Goal: Task Accomplishment & Management: Manage account settings

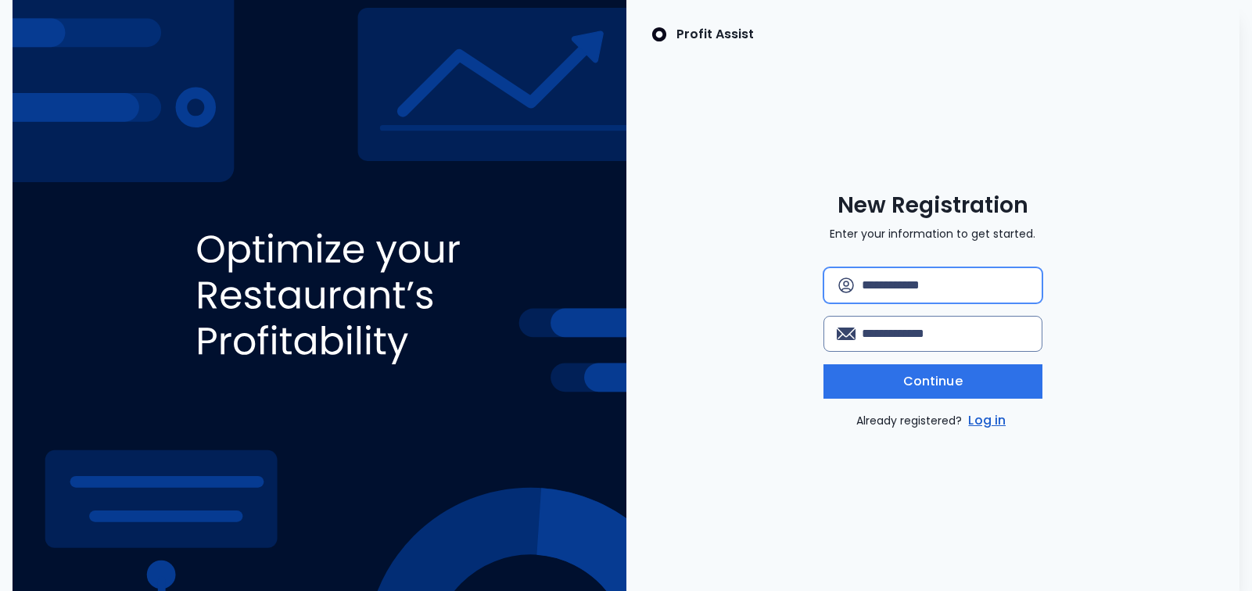
click at [889, 293] on input "text" at bounding box center [945, 285] width 167 height 34
click at [985, 419] on link "Log in" at bounding box center [987, 420] width 44 height 19
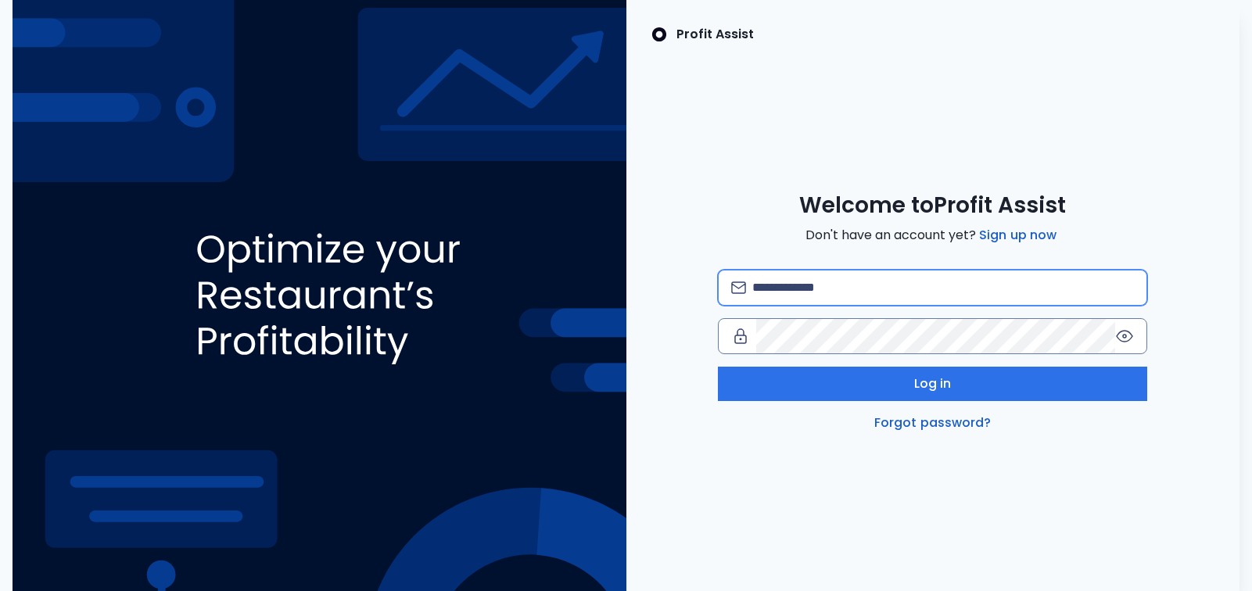
type input "**********"
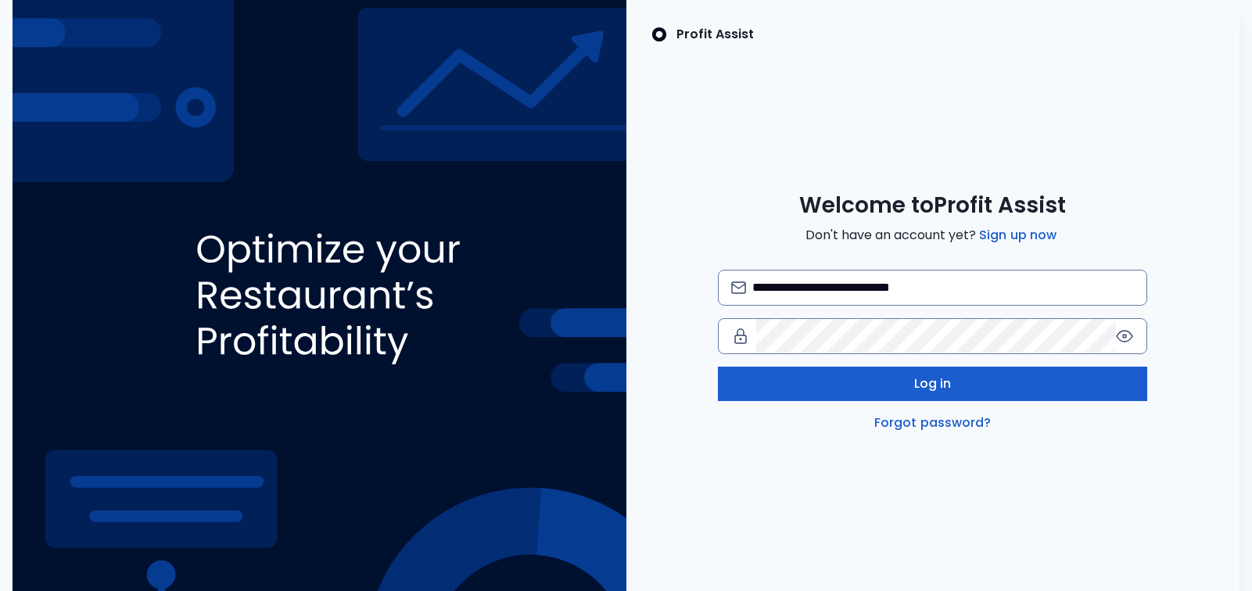
click at [879, 385] on button "Log in" at bounding box center [932, 384] width 429 height 34
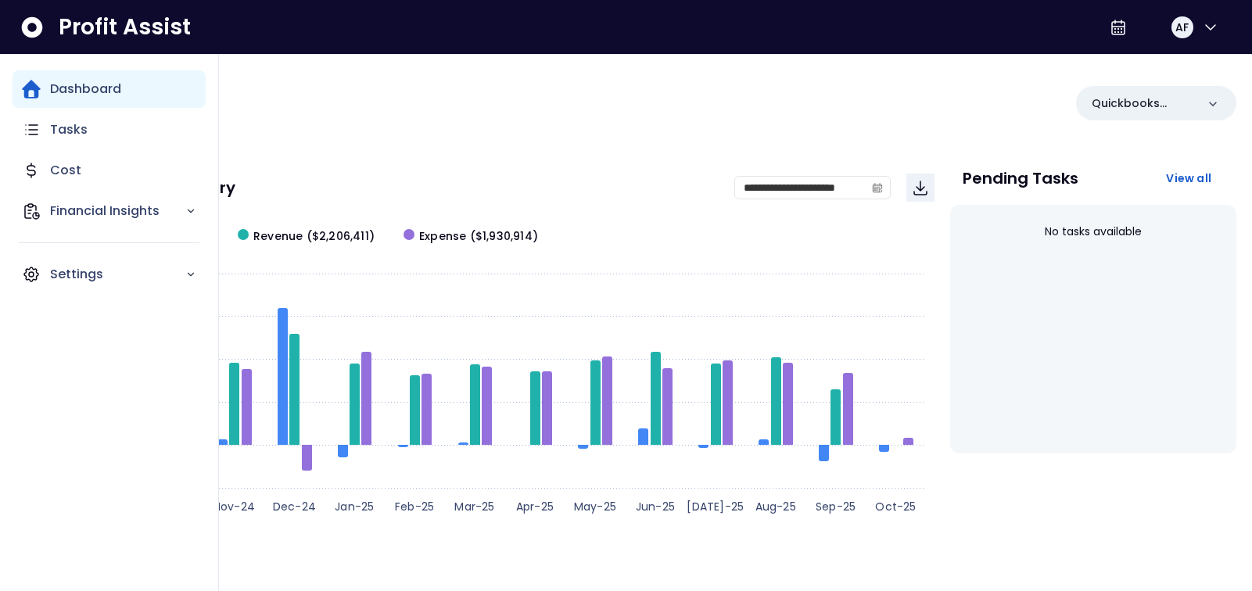
scroll to position [2, 0]
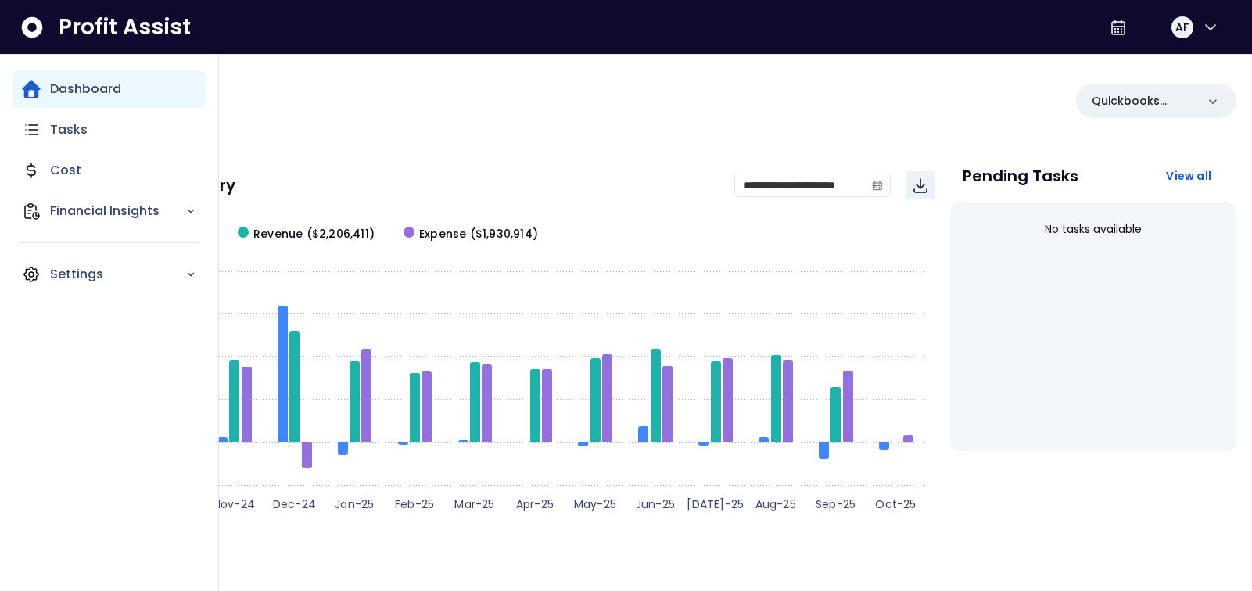
click at [90, 88] on p "Dashboard" at bounding box center [85, 89] width 71 height 19
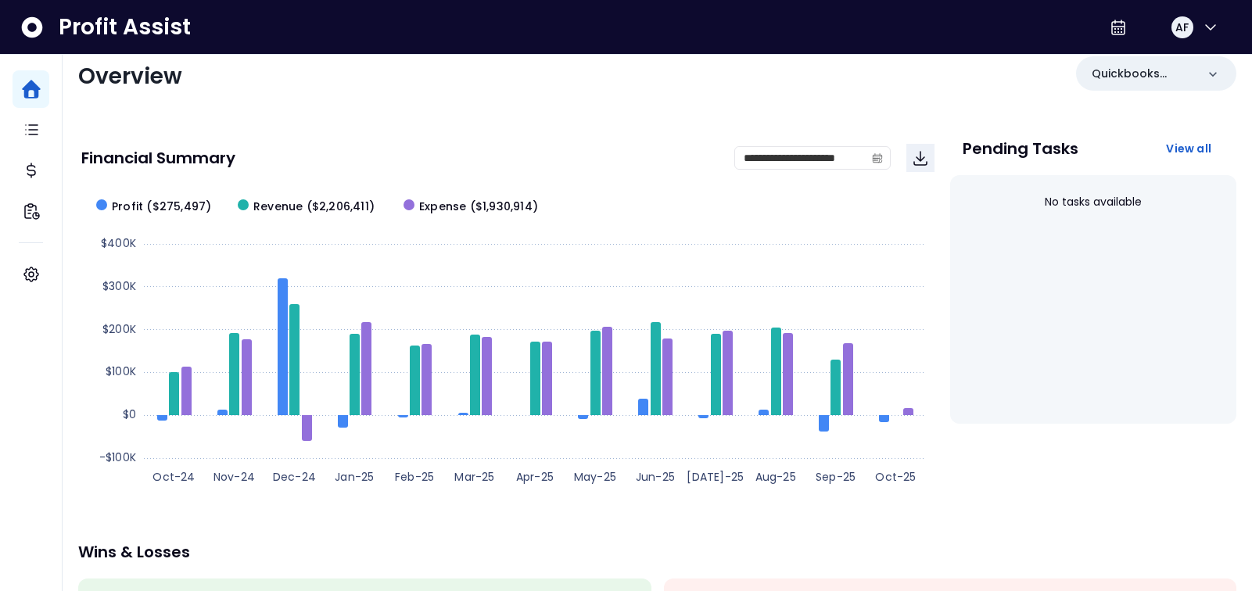
scroll to position [0, 0]
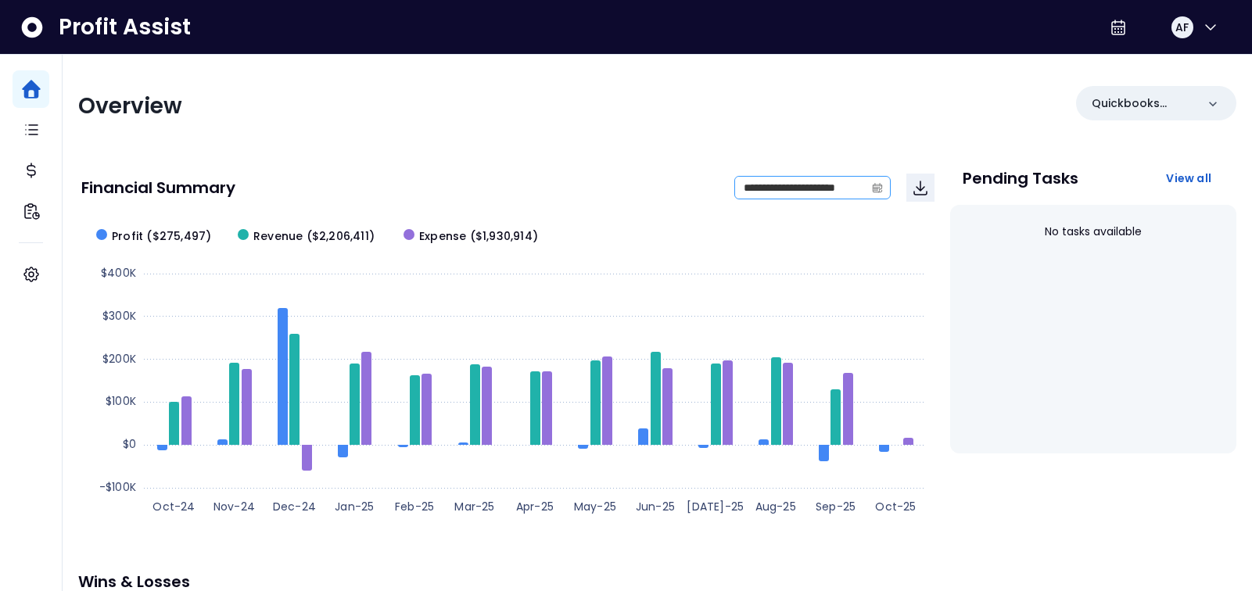
click at [877, 187] on icon "calendar" at bounding box center [876, 189] width 5 height 4
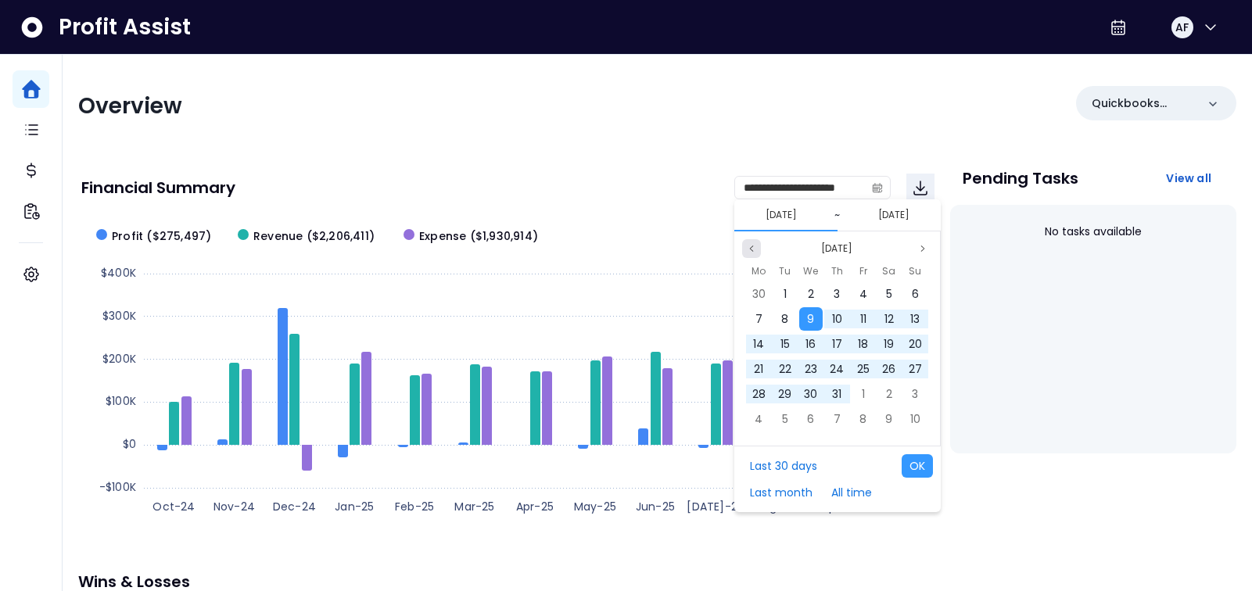
click at [748, 246] on icon "page previous" at bounding box center [751, 248] width 9 height 9
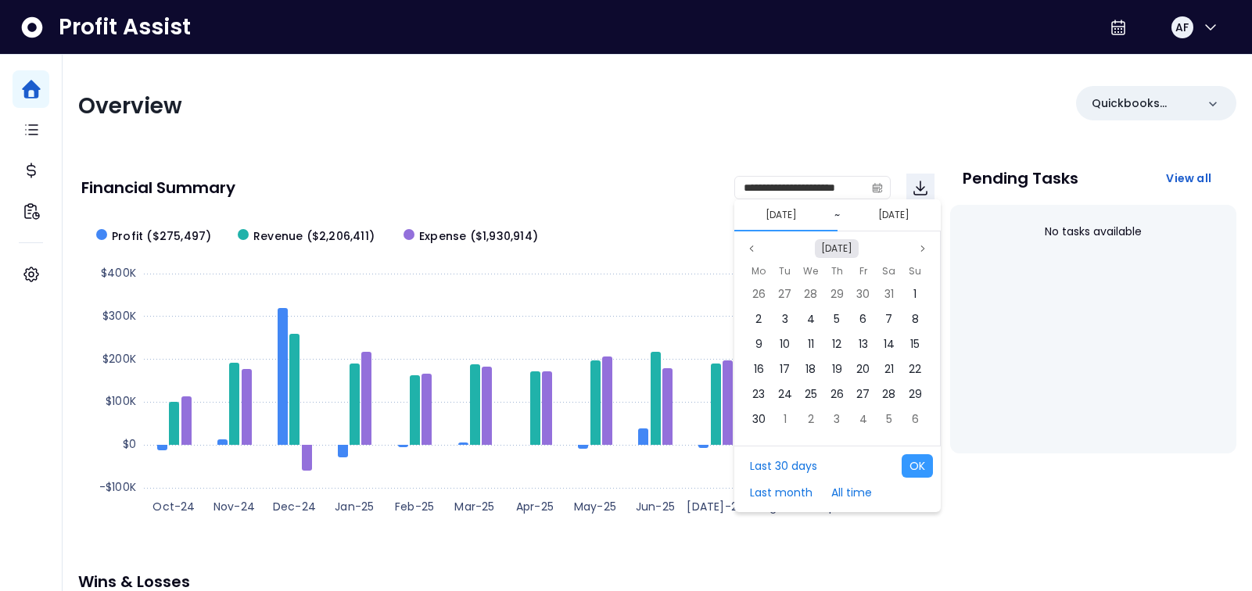
click at [848, 246] on button "Sep 2024" at bounding box center [837, 248] width 44 height 19
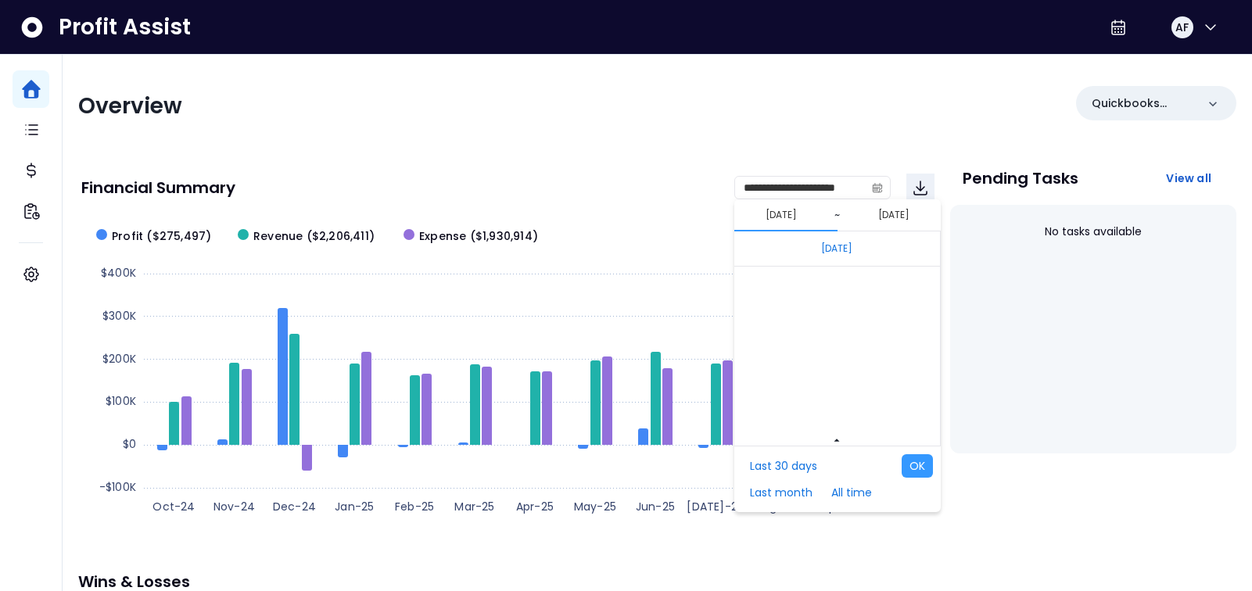
scroll to position [10473, 0]
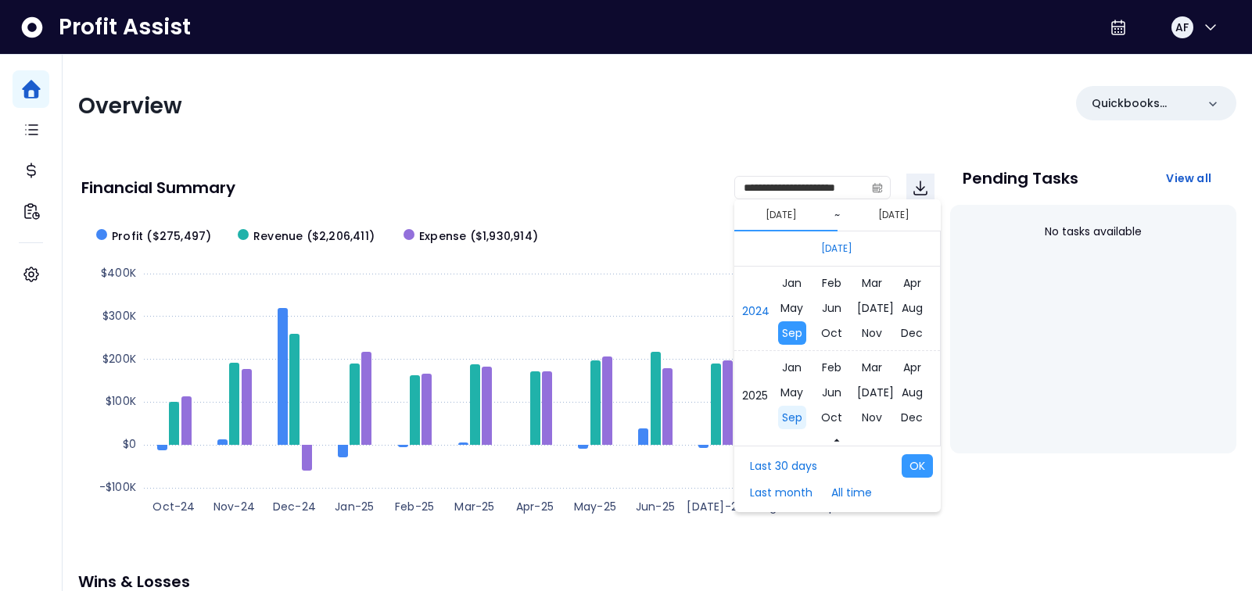
click at [797, 417] on span "Sep" at bounding box center [791, 417] width 28 height 23
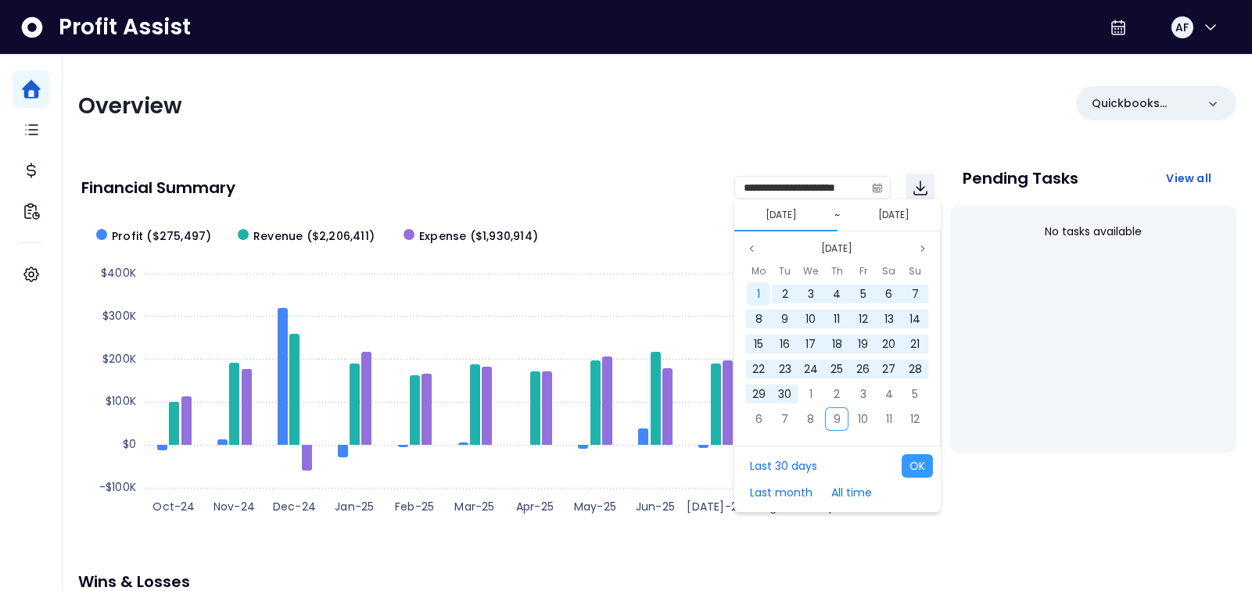
click at [757, 292] on span "1" at bounding box center [758, 294] width 3 height 16
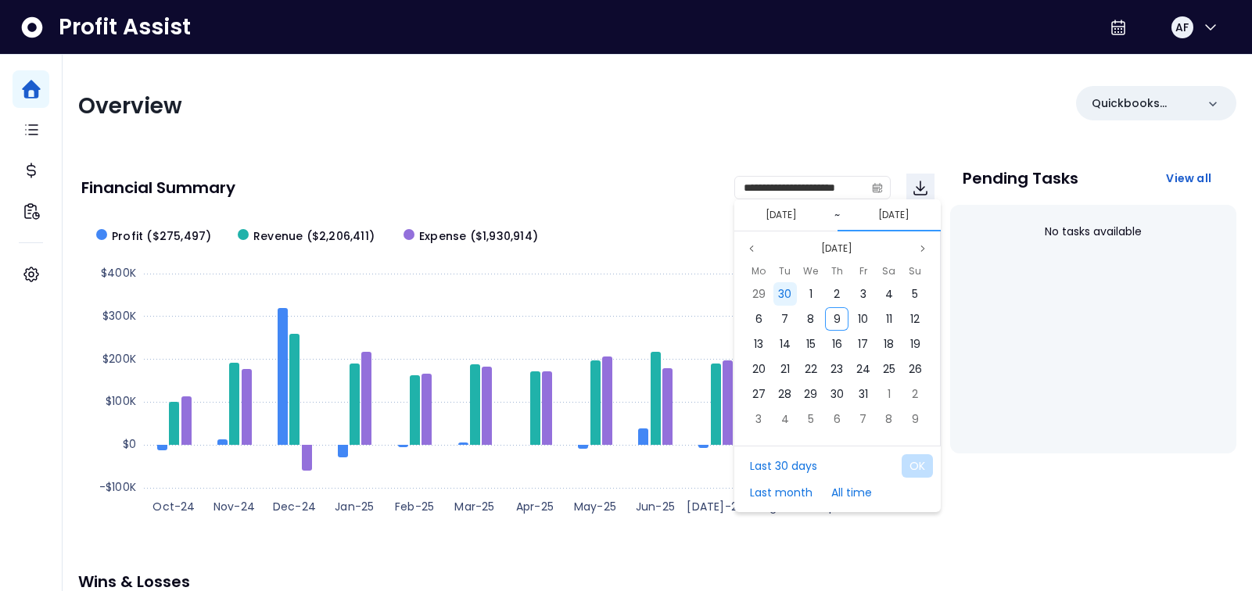
click at [786, 296] on span "30" at bounding box center [784, 294] width 13 height 16
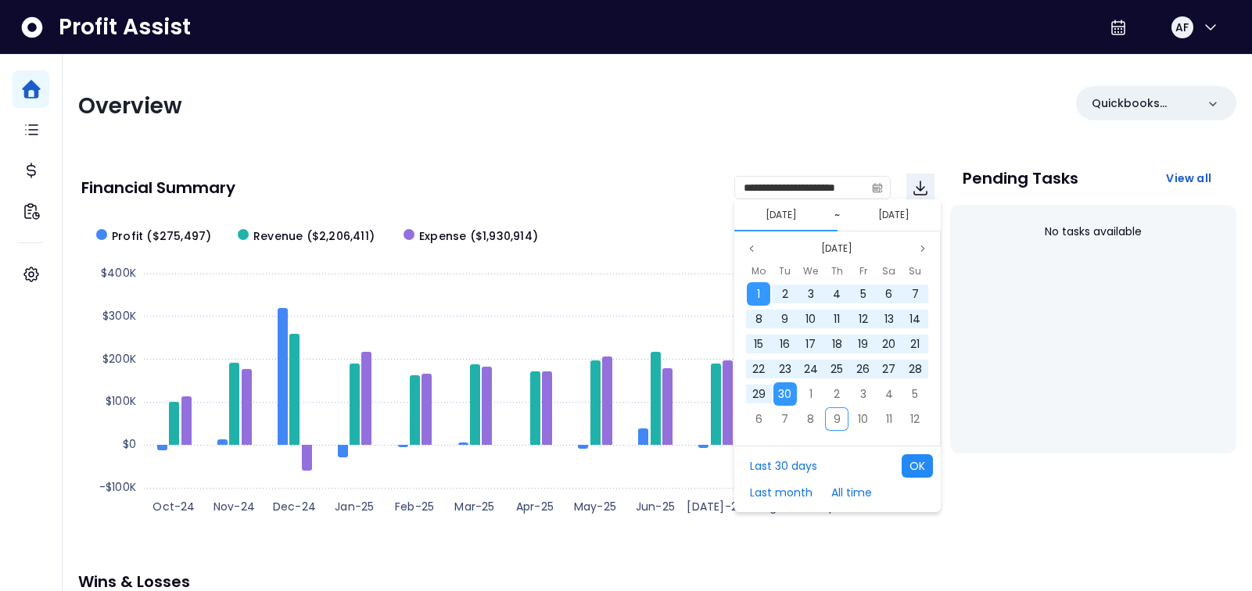
click at [920, 466] on button "OK" at bounding box center [917, 465] width 31 height 23
type input "**********"
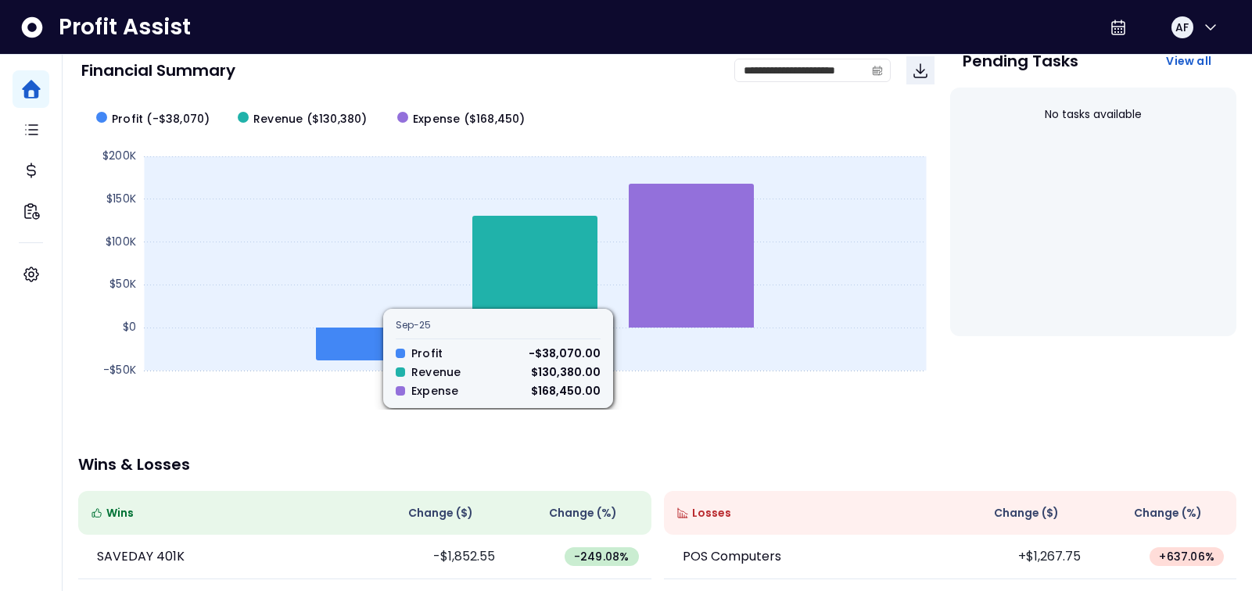
scroll to position [77, 0]
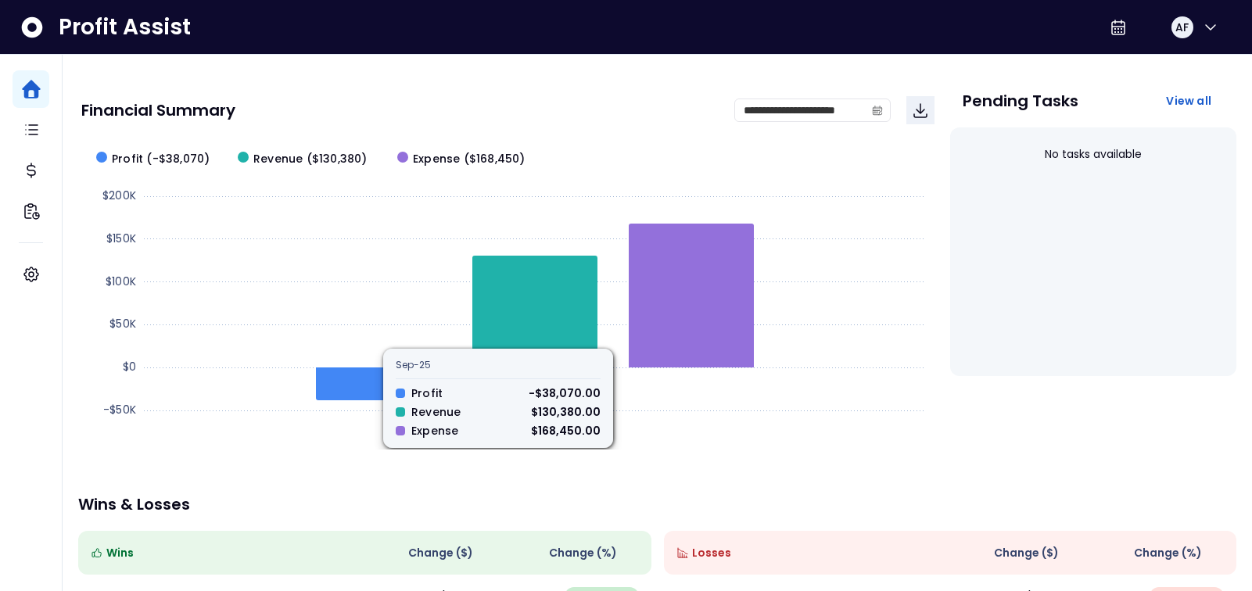
click at [927, 505] on p "Wins & Losses" at bounding box center [657, 505] width 1158 height 16
click at [576, 457] on div "**********" at bounding box center [657, 440] width 1189 height 926
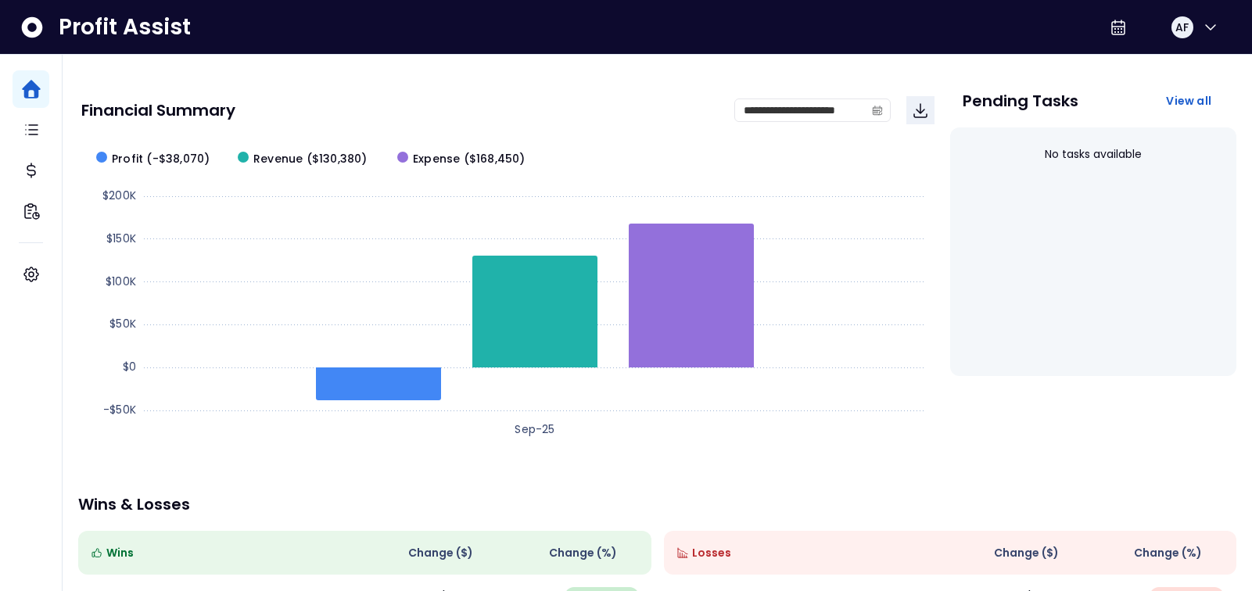
click at [431, 461] on div "**********" at bounding box center [657, 440] width 1189 height 926
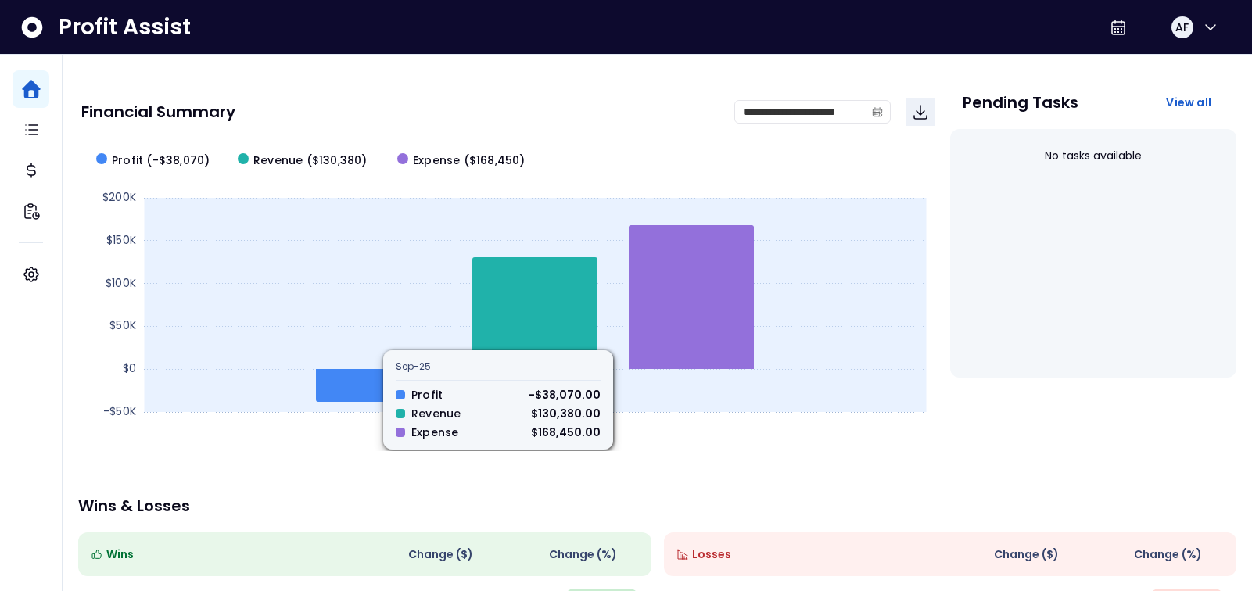
click at [552, 321] on icon at bounding box center [534, 313] width 125 height 112
click at [687, 318] on icon at bounding box center [691, 297] width 125 height 144
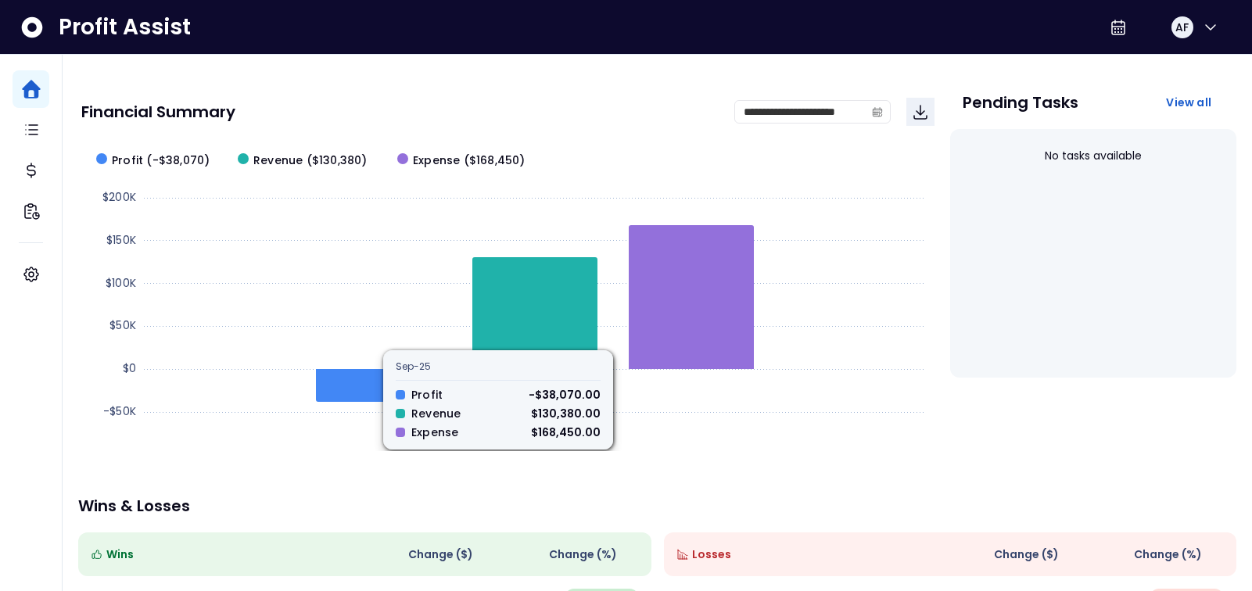
click at [706, 450] on rect at bounding box center [507, 294] width 852 height 313
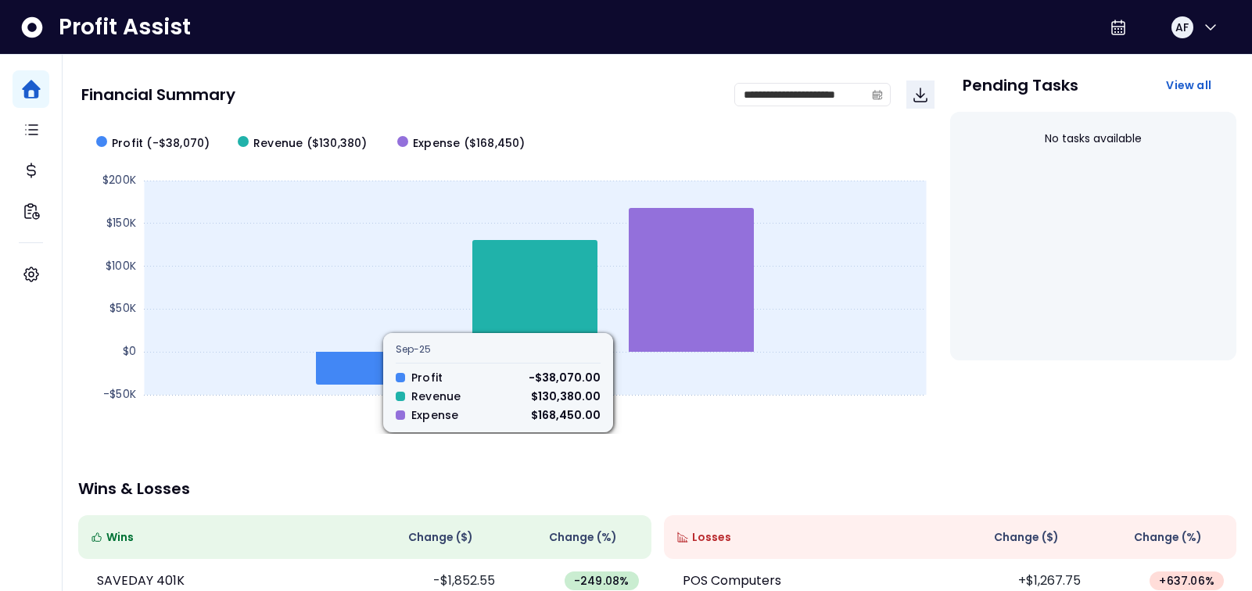
scroll to position [98, 0]
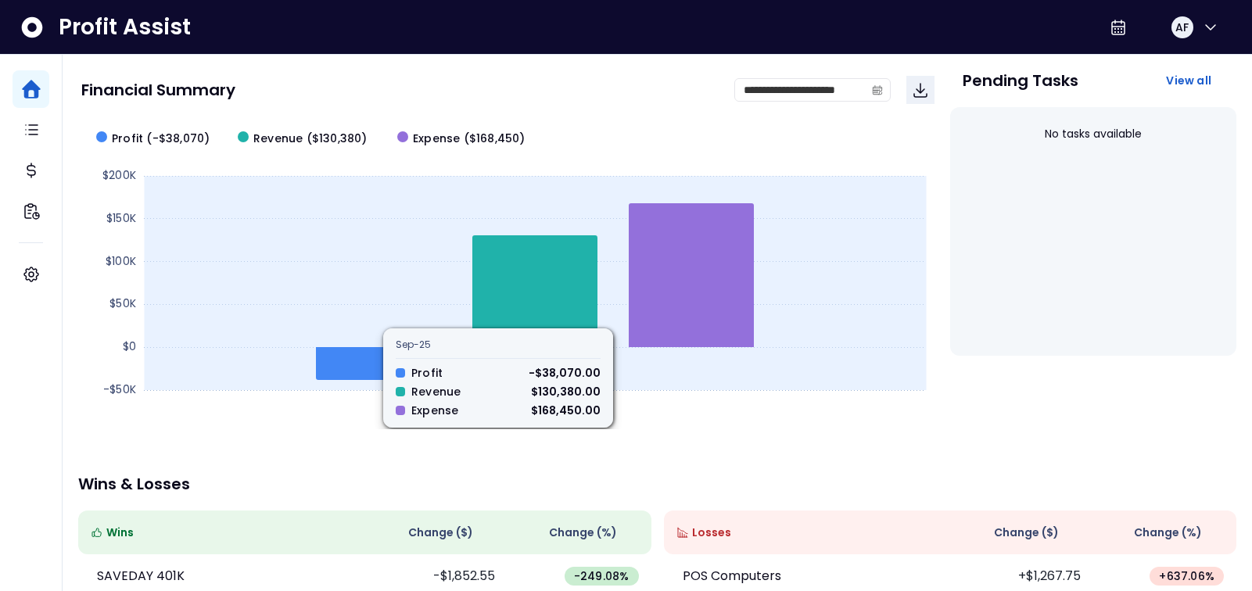
click at [547, 288] on icon at bounding box center [534, 291] width 125 height 112
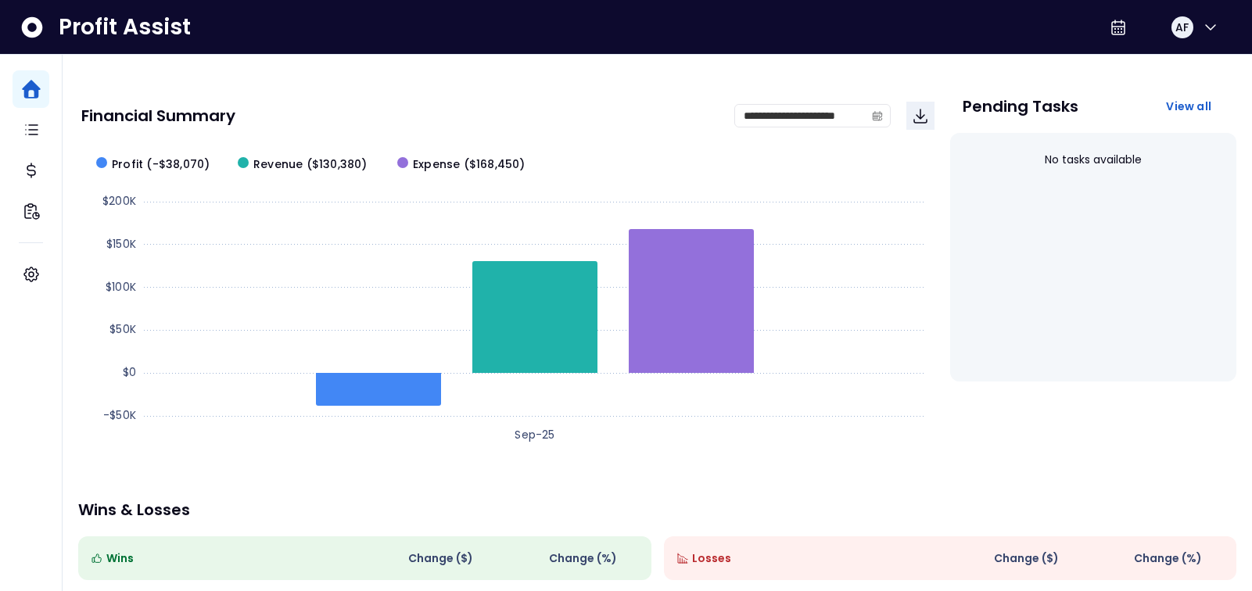
scroll to position [0, 0]
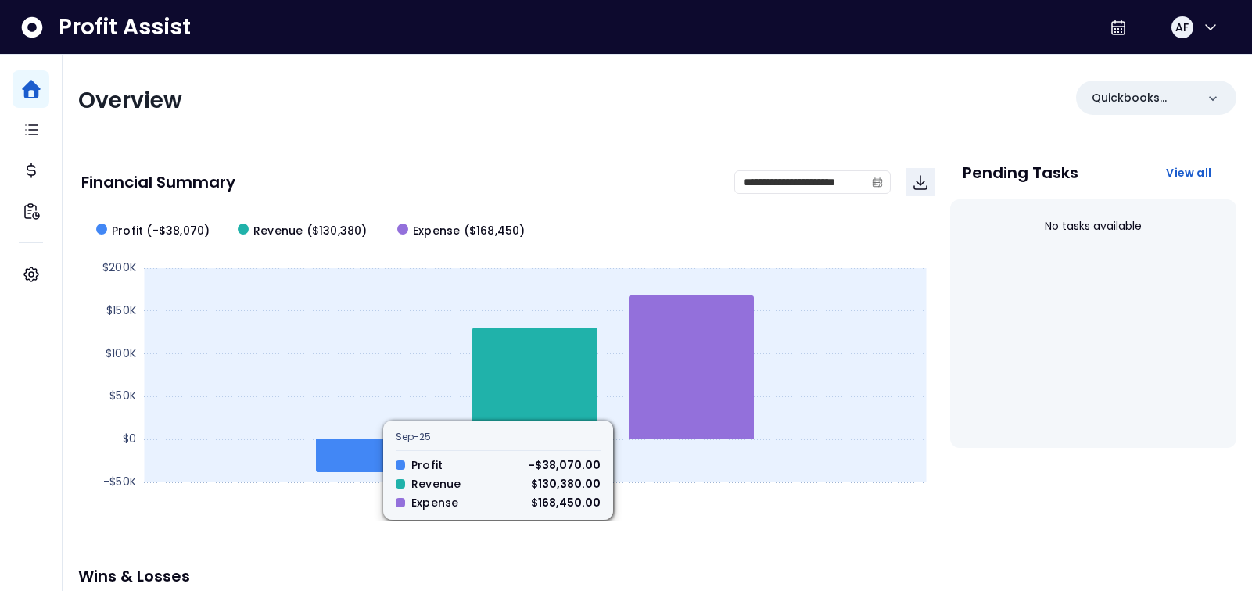
click at [358, 458] on icon at bounding box center [378, 456] width 125 height 33
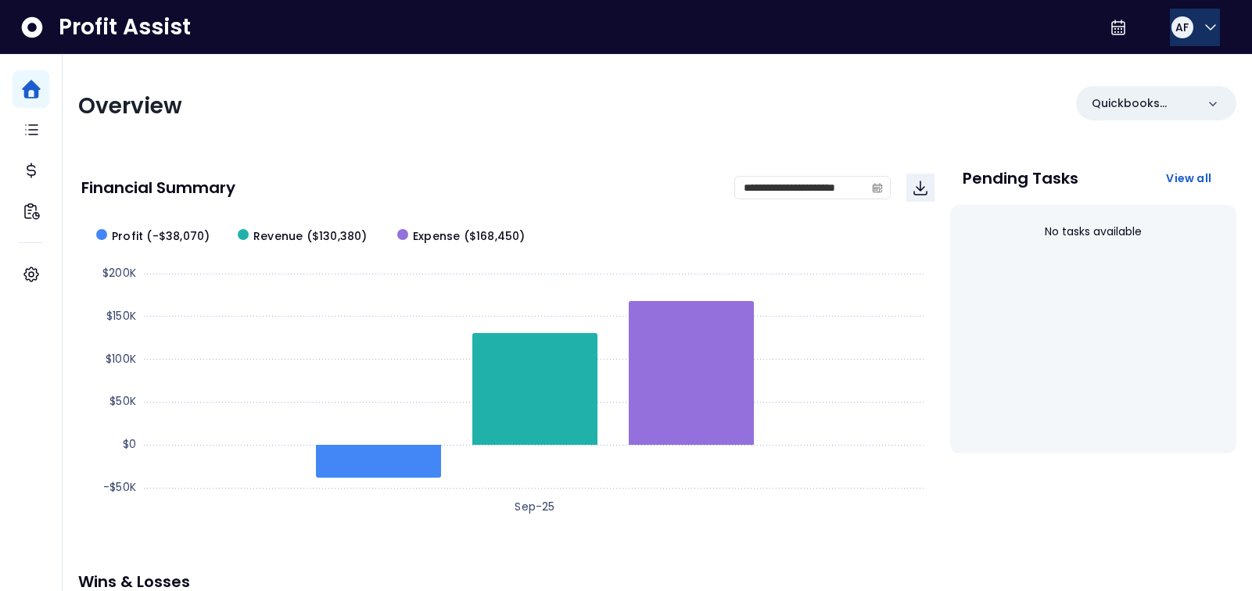
click at [1201, 27] on icon "button" at bounding box center [1210, 27] width 19 height 19
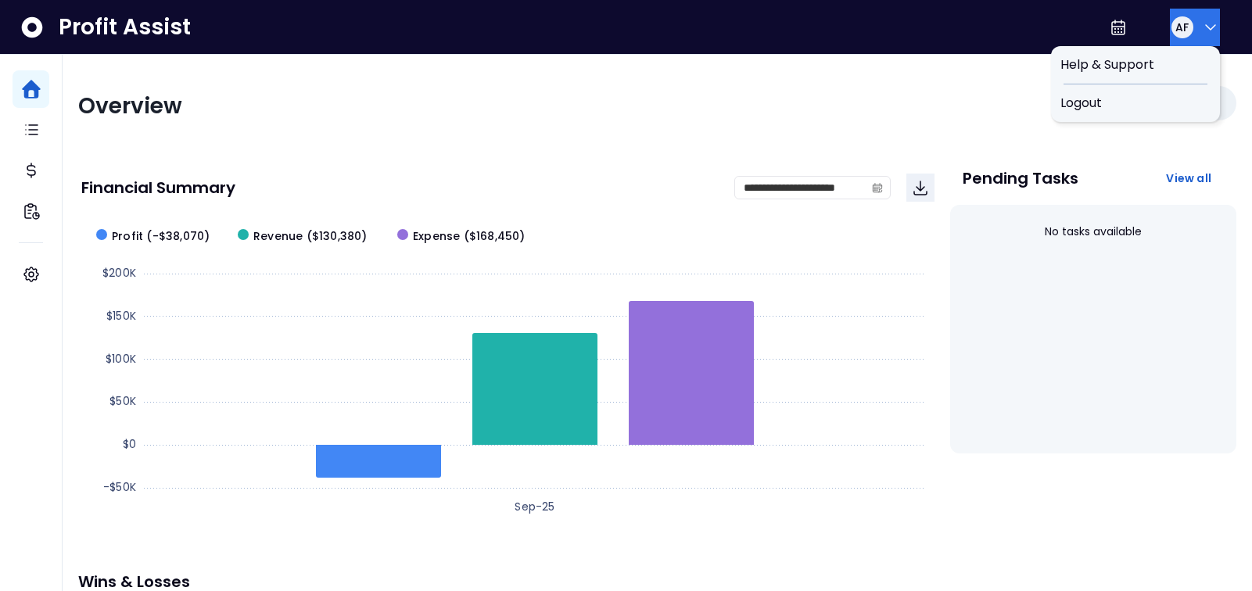
click at [10, 27] on div "Profit Assist AF Help & Support Logout" at bounding box center [626, 27] width 1252 height 55
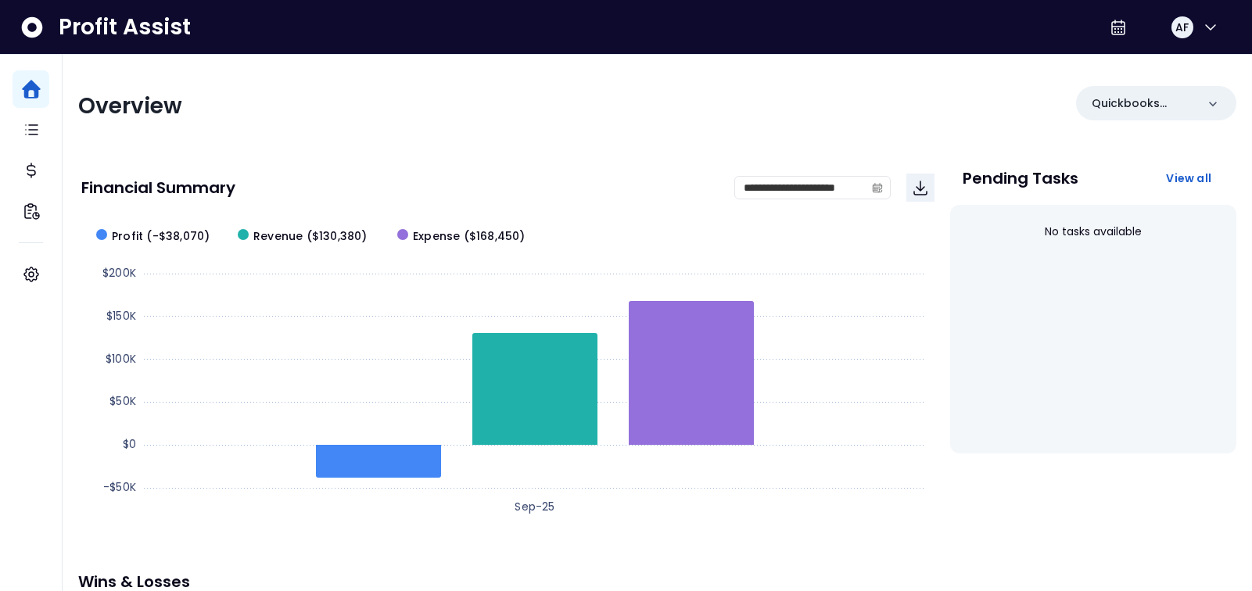
click at [20, 28] on icon at bounding box center [32, 27] width 25 height 25
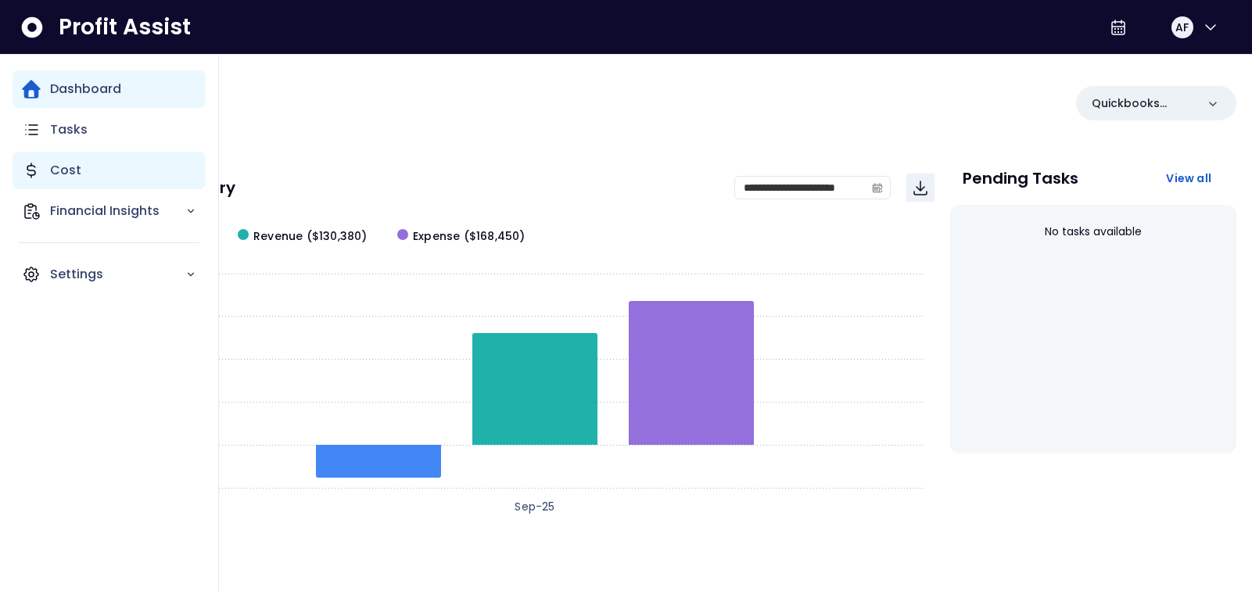
click at [57, 174] on p "Cost" at bounding box center [65, 170] width 31 height 19
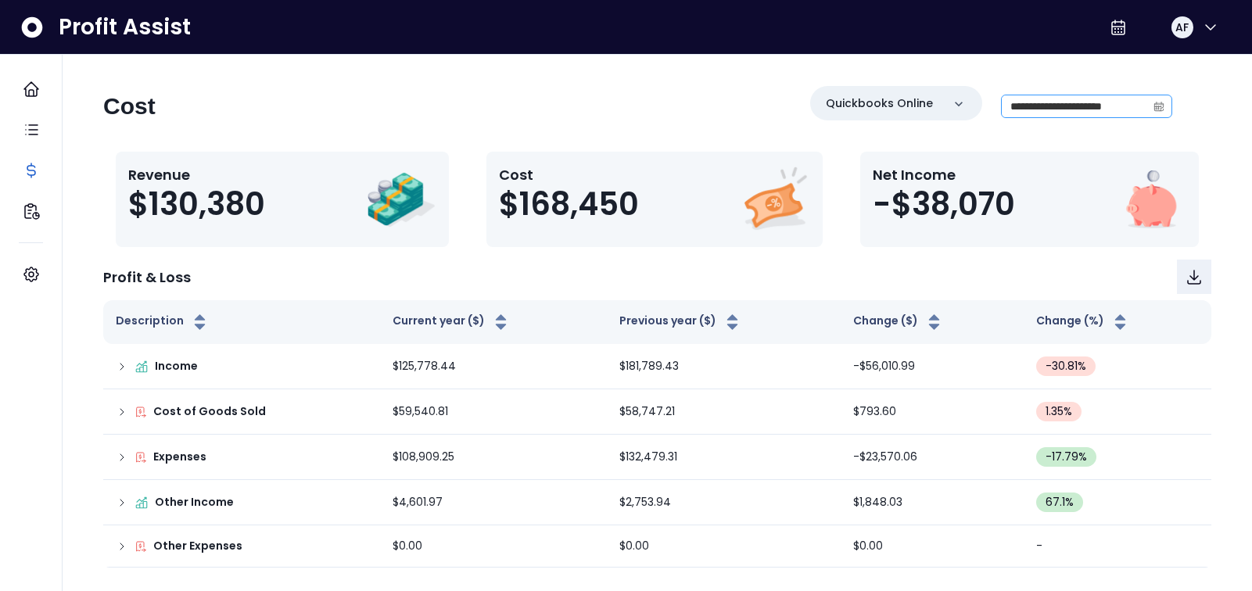
click at [1165, 109] on span at bounding box center [1158, 106] width 25 height 22
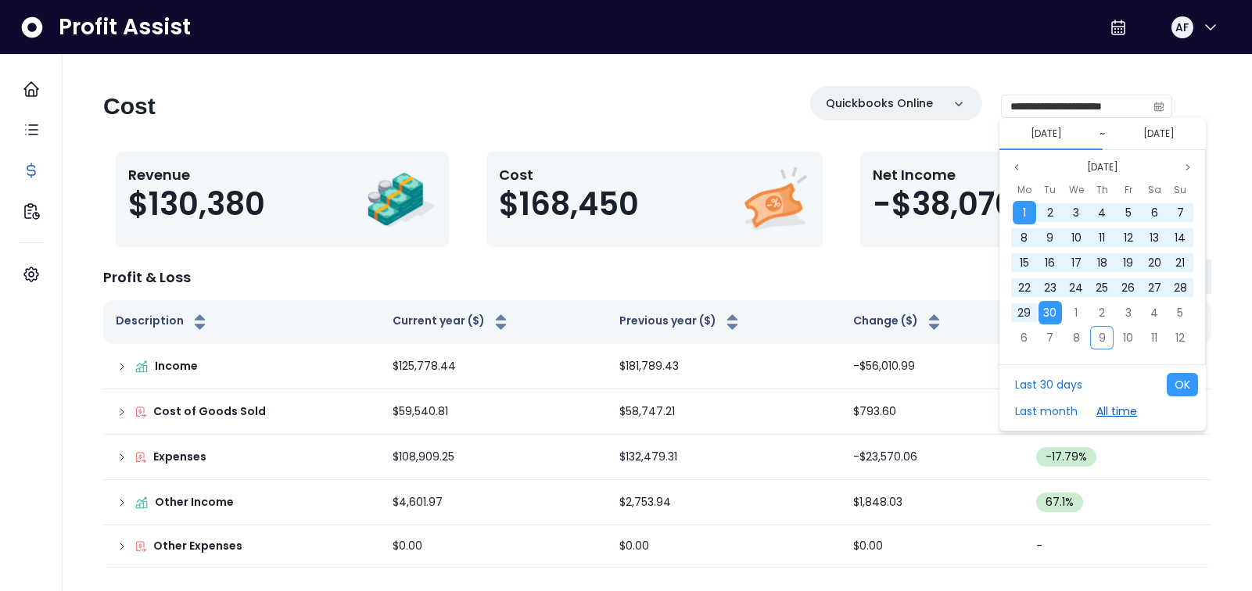
click at [1117, 409] on button "All time" at bounding box center [1117, 411] width 56 height 23
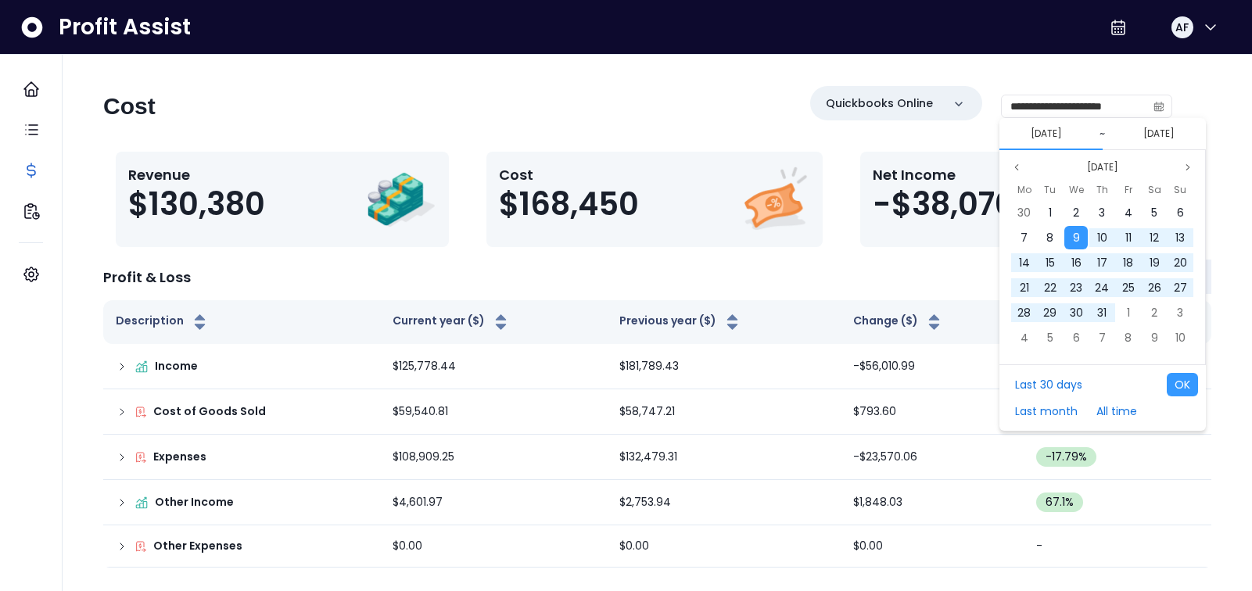
click at [1096, 383] on div "Last 30 days Last month All time" at bounding box center [1081, 398] width 149 height 50
click at [1103, 167] on button "Oct 2024" at bounding box center [1103, 167] width 44 height 19
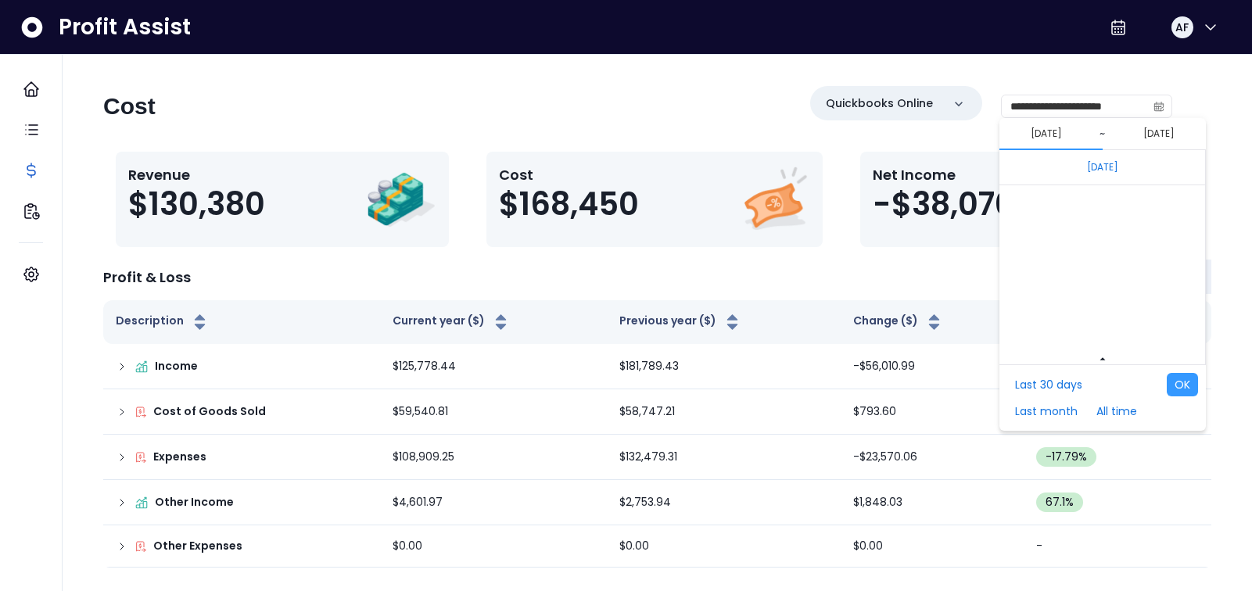
scroll to position [10473, 0]
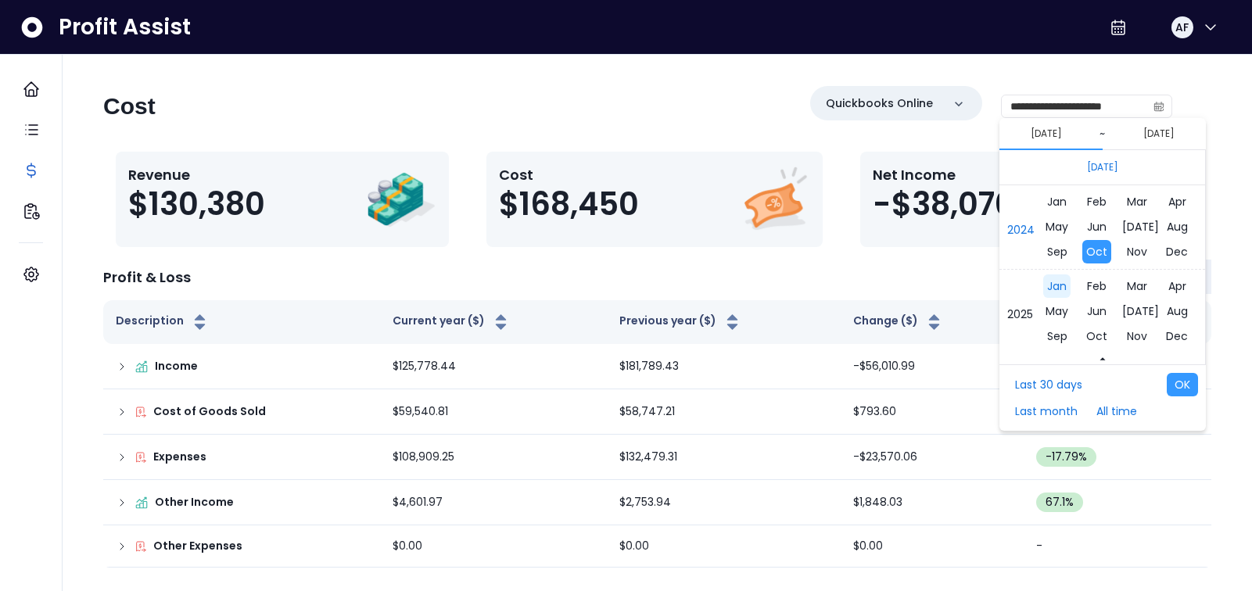
click at [1057, 288] on span "Jan" at bounding box center [1056, 285] width 27 height 23
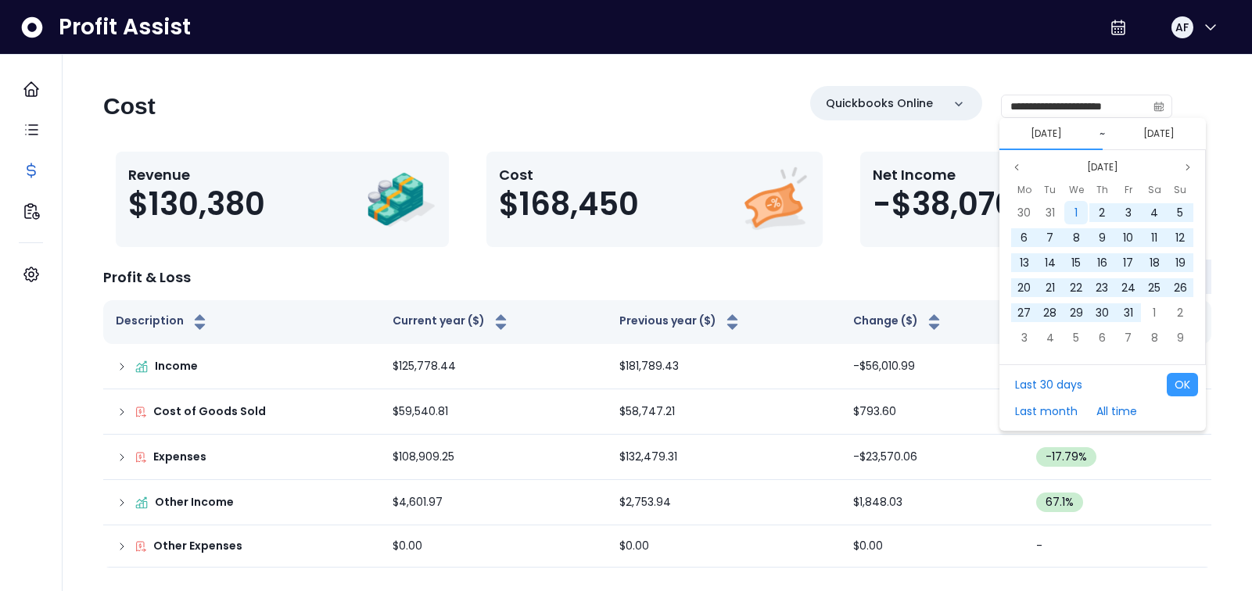
click at [1071, 208] on div "1" at bounding box center [1075, 212] width 23 height 23
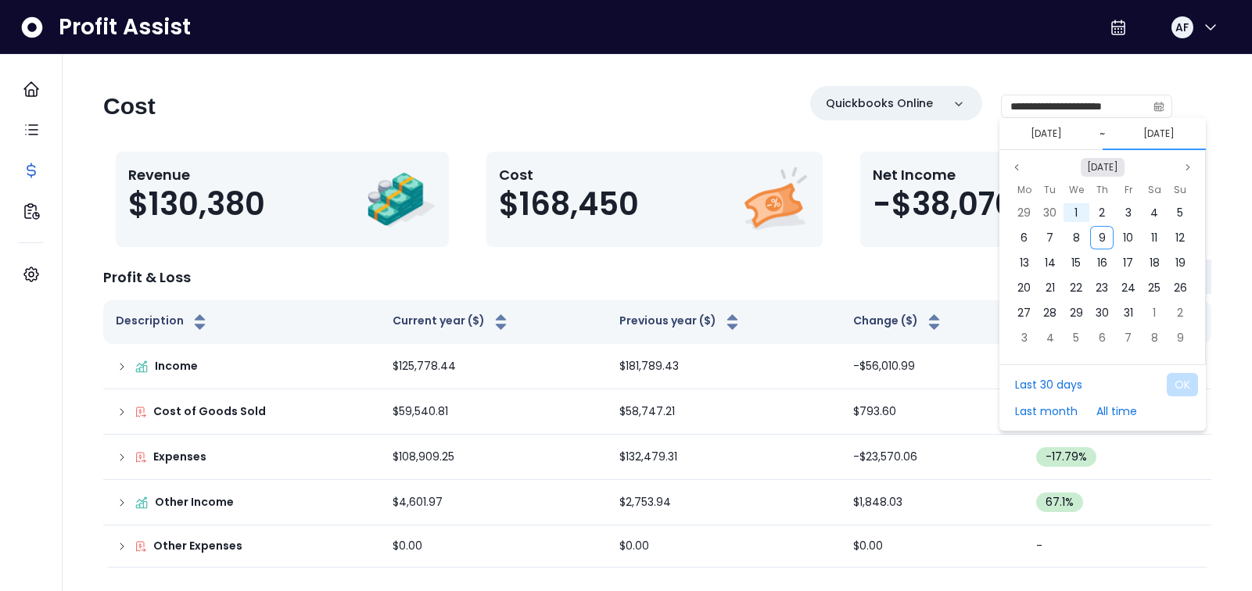
click at [1114, 164] on button "Oct 2025" at bounding box center [1103, 167] width 44 height 19
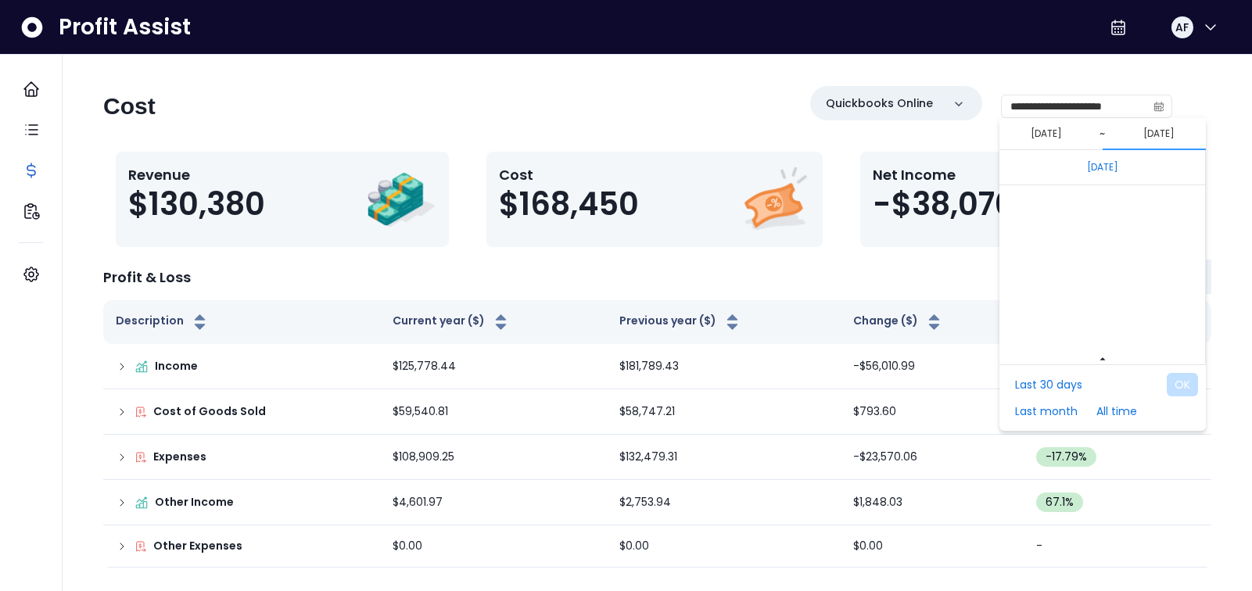
scroll to position [10558, 0]
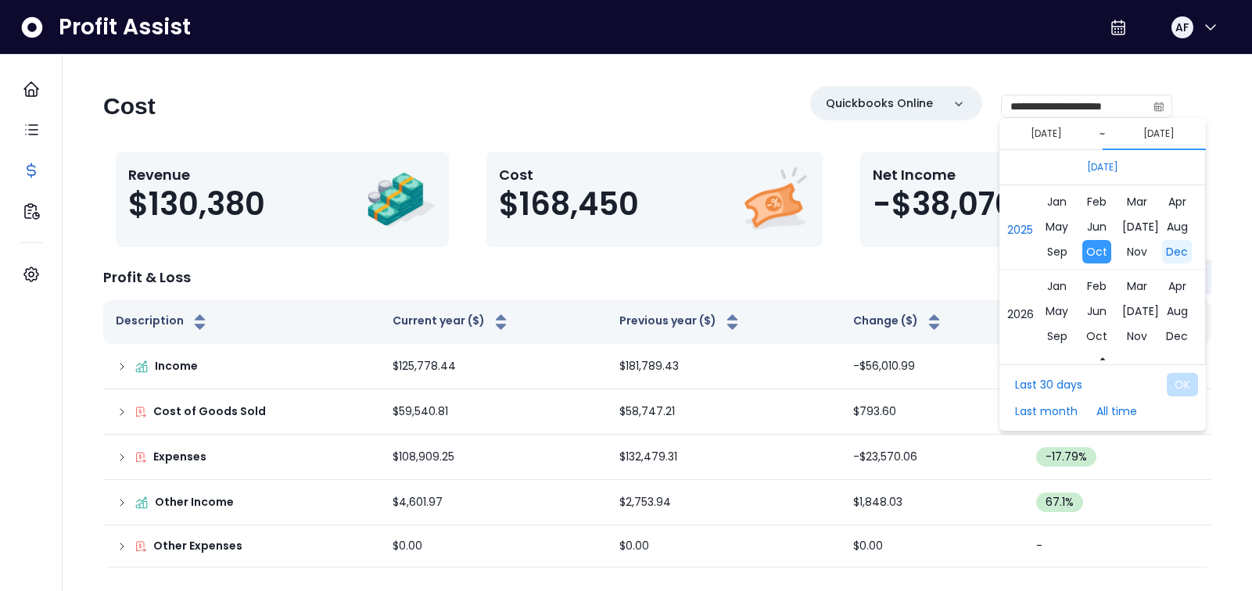
click at [1178, 253] on span "Dec" at bounding box center [1177, 251] width 30 height 23
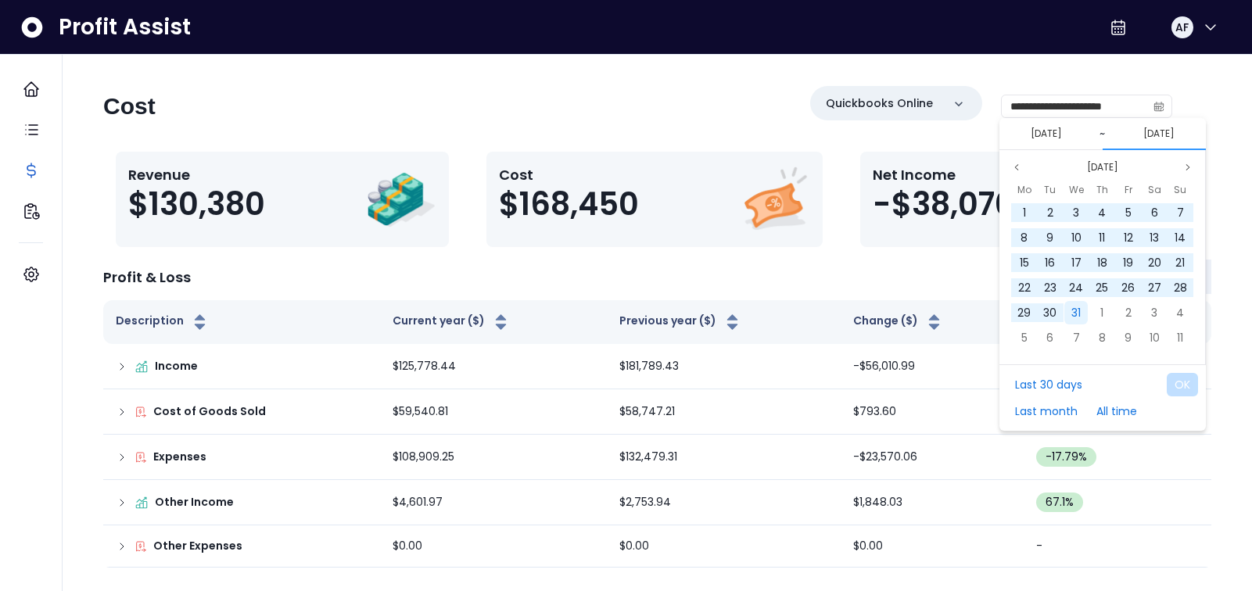
click at [1077, 310] on span "31" at bounding box center [1075, 313] width 9 height 16
click at [1176, 382] on button "OK" at bounding box center [1182, 384] width 31 height 23
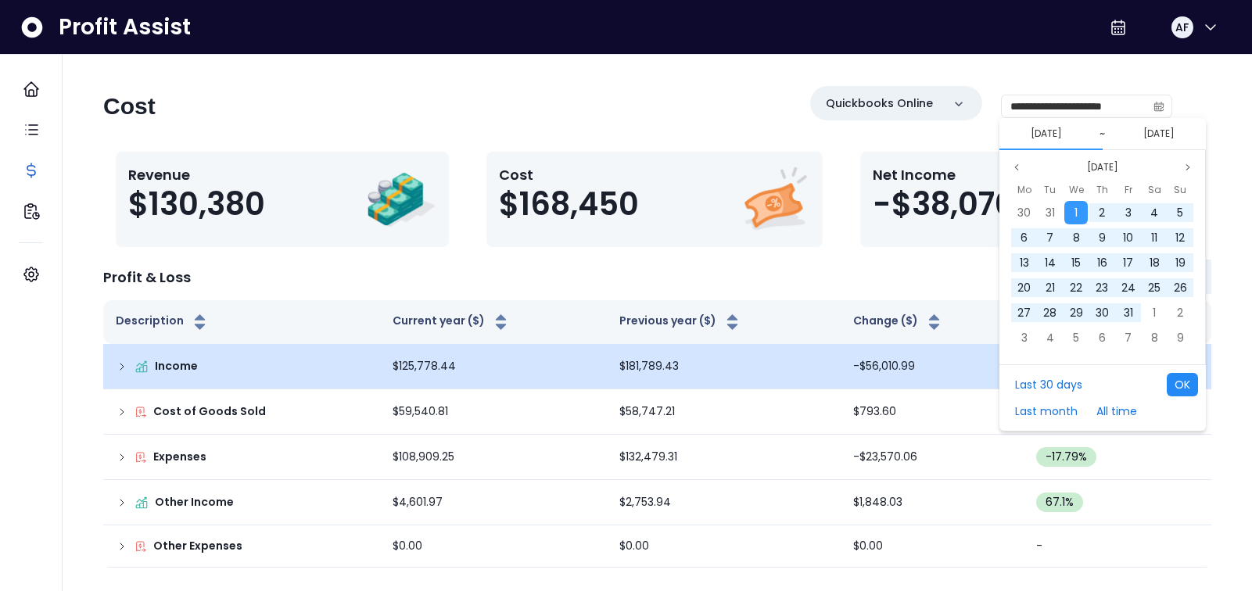
type input "**********"
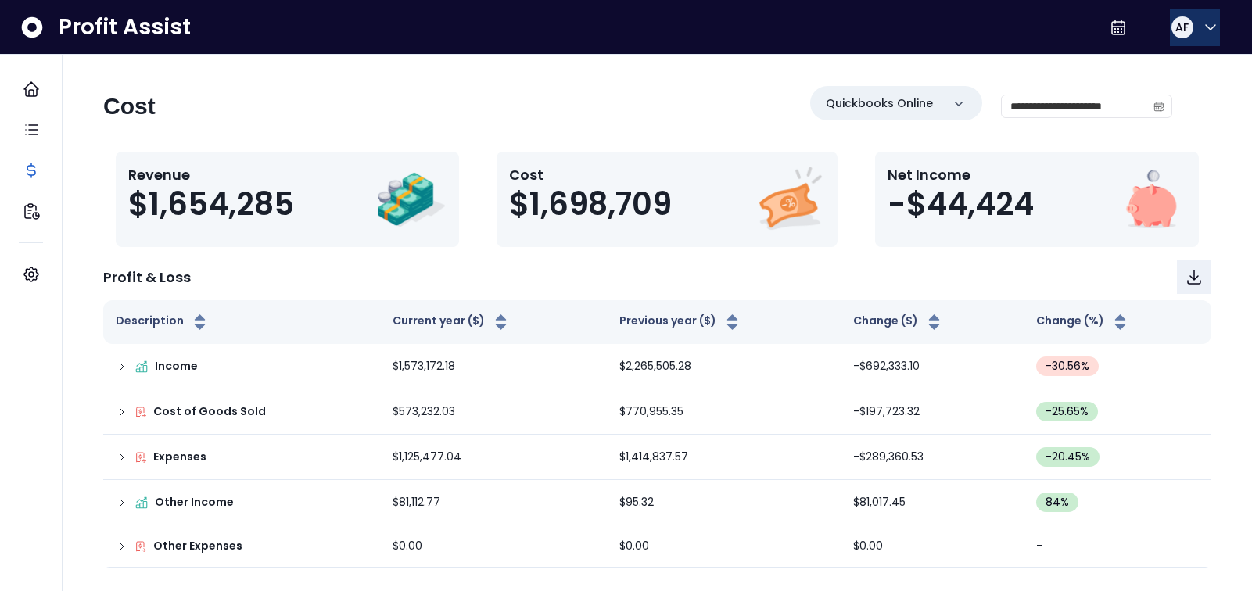
click at [1201, 24] on icon "button" at bounding box center [1210, 27] width 19 height 19
click at [1206, 25] on icon "button" at bounding box center [1210, 27] width 9 height 5
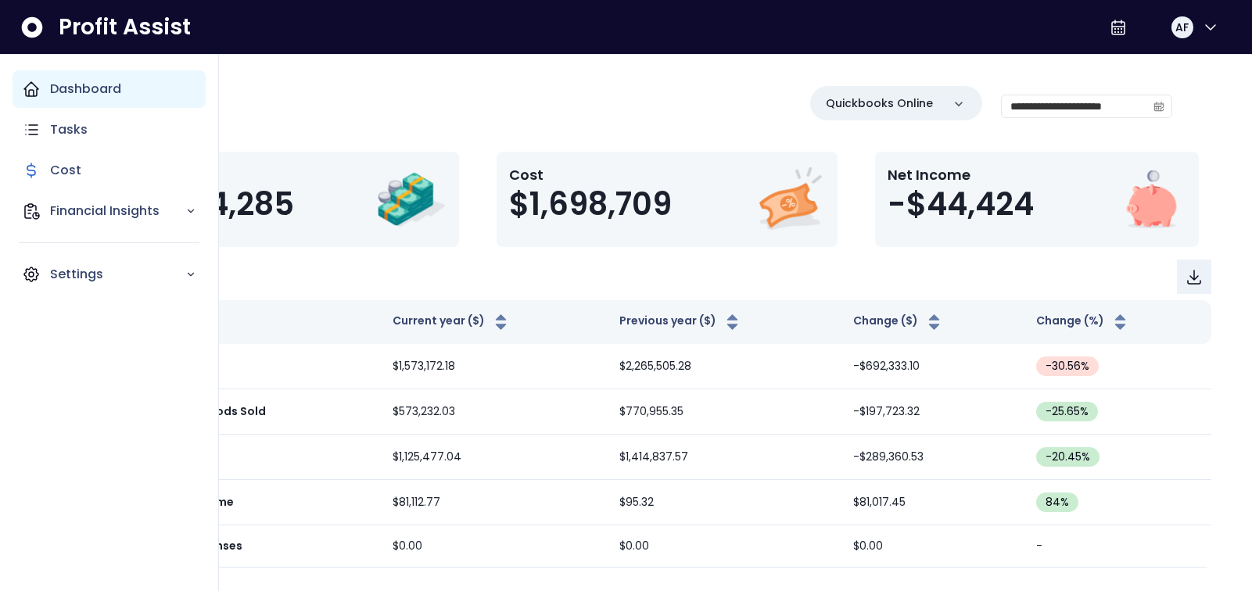
click at [47, 88] on div "Dashboard" at bounding box center [109, 89] width 193 height 38
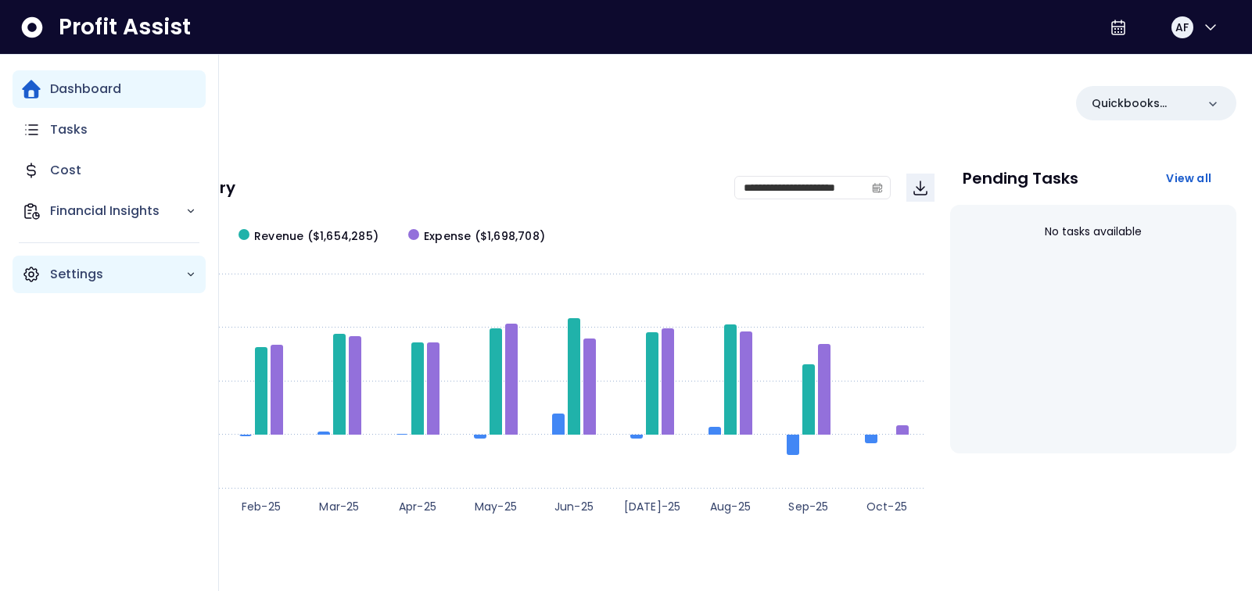
click at [105, 286] on div "Settings" at bounding box center [109, 275] width 193 height 38
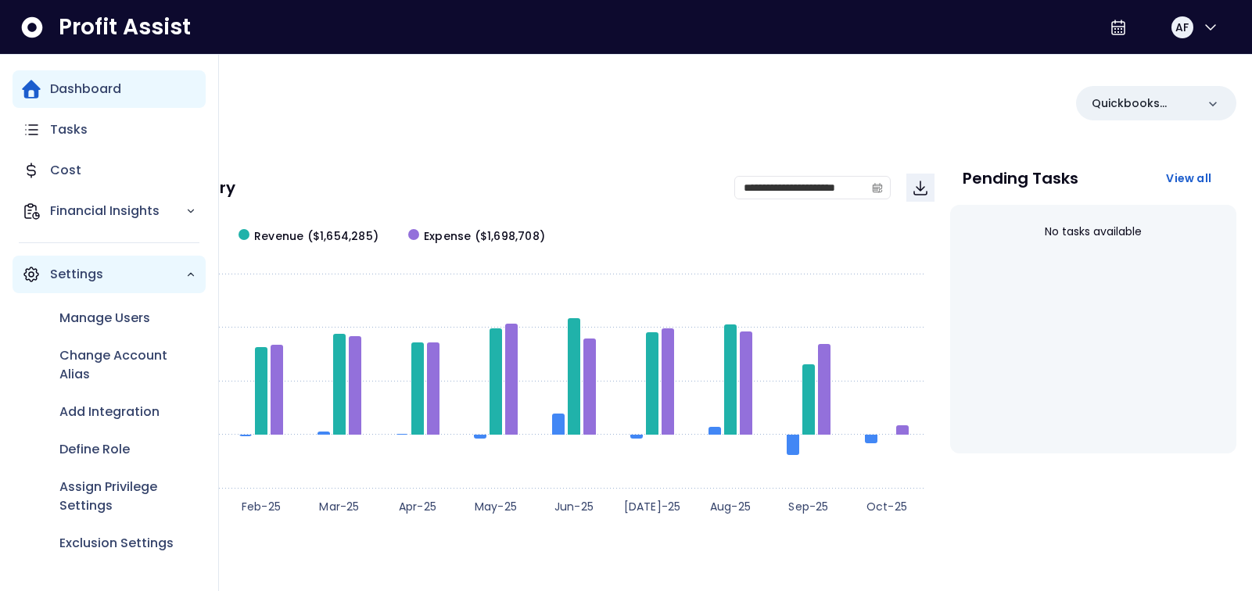
click at [117, 277] on p "Settings" at bounding box center [117, 274] width 135 height 19
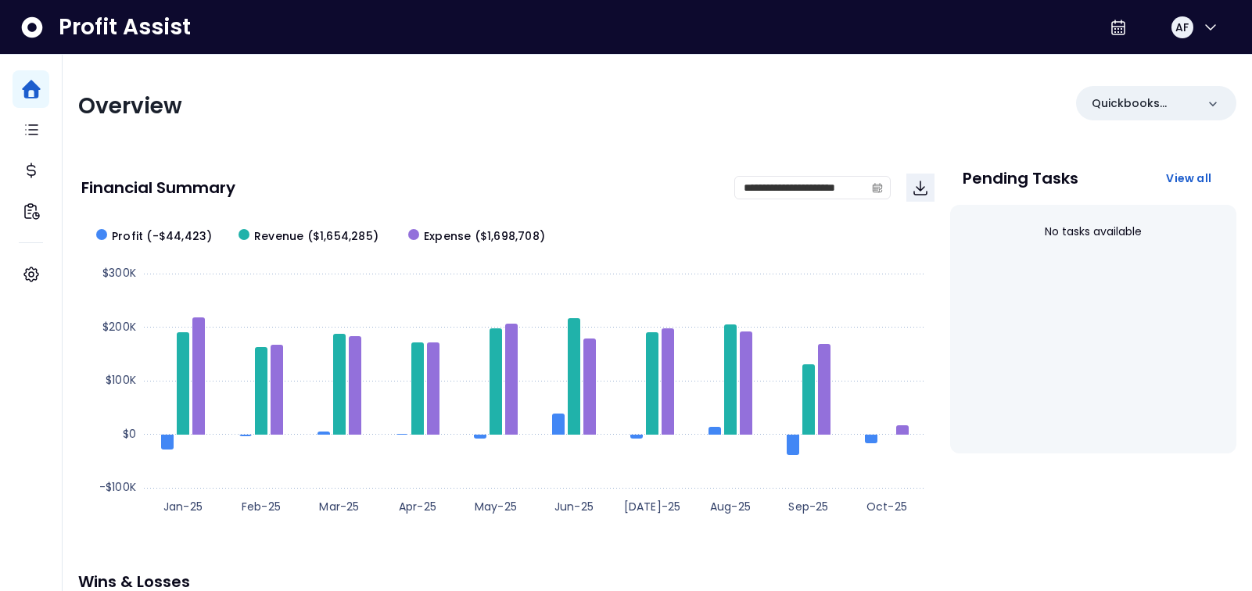
click at [42, 30] on icon at bounding box center [32, 27] width 25 height 25
click at [214, 20] on div "Profit Assist AF" at bounding box center [626, 27] width 1252 height 55
click at [1207, 26] on icon "button" at bounding box center [1210, 27] width 19 height 19
